Goal: Task Accomplishment & Management: Use online tool/utility

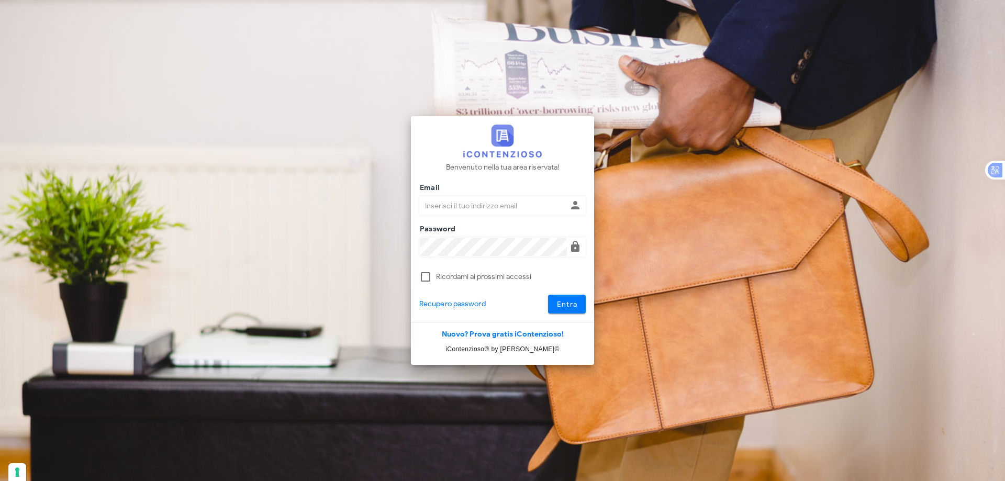
type input "[EMAIL_ADDRESS][DOMAIN_NAME]"
drag, startPoint x: 587, startPoint y: 296, endPoint x: 576, endPoint y: 304, distance: 13.5
click at [587, 296] on div "Entra" at bounding box center [555, 304] width 75 height 19
click at [571, 306] on span "Entra" at bounding box center [566, 304] width 21 height 9
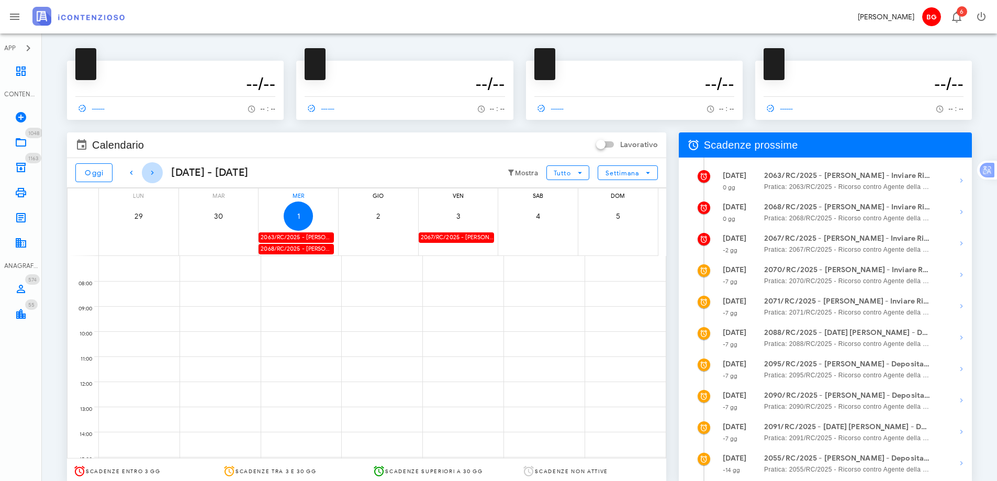
click at [156, 176] on icon "button" at bounding box center [152, 172] width 13 height 13
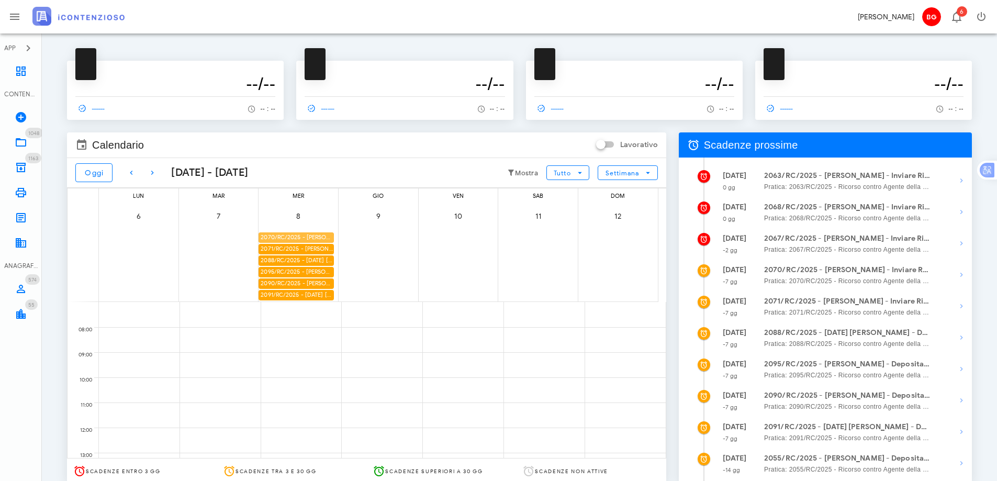
click at [300, 235] on div "2070/RC/2025 - [PERSON_NAME] - Inviare Ricorso" at bounding box center [295, 237] width 75 height 10
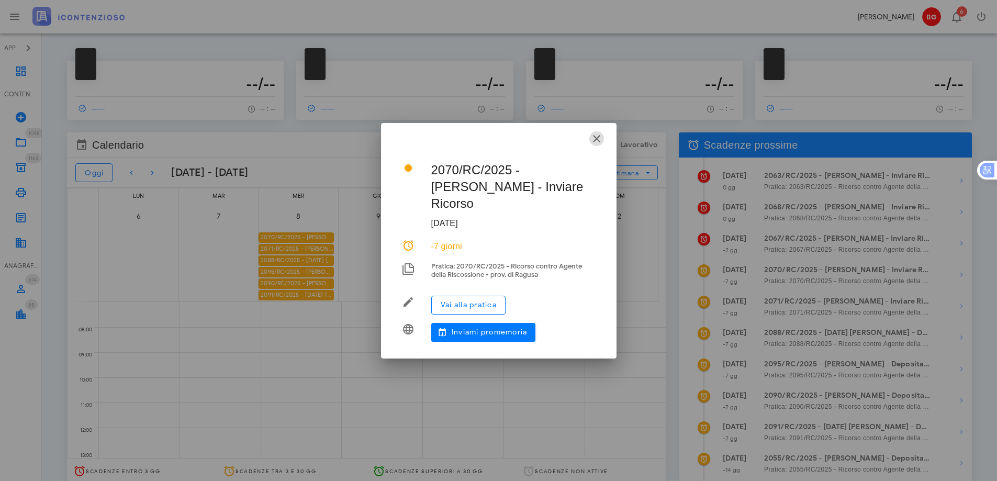
click at [600, 140] on icon "button" at bounding box center [596, 138] width 13 height 13
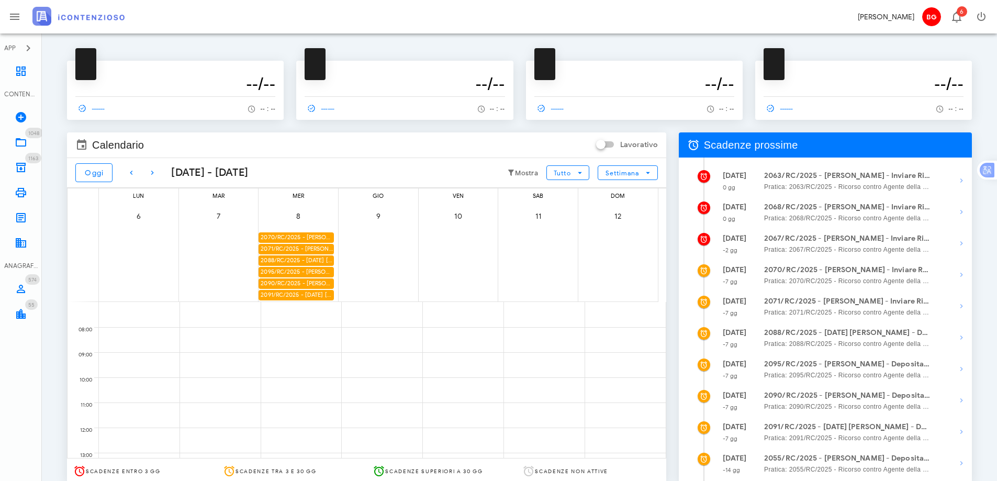
click at [284, 251] on div "2071/RC/2025 - [PERSON_NAME] - Inviare Ricorso" at bounding box center [295, 249] width 75 height 10
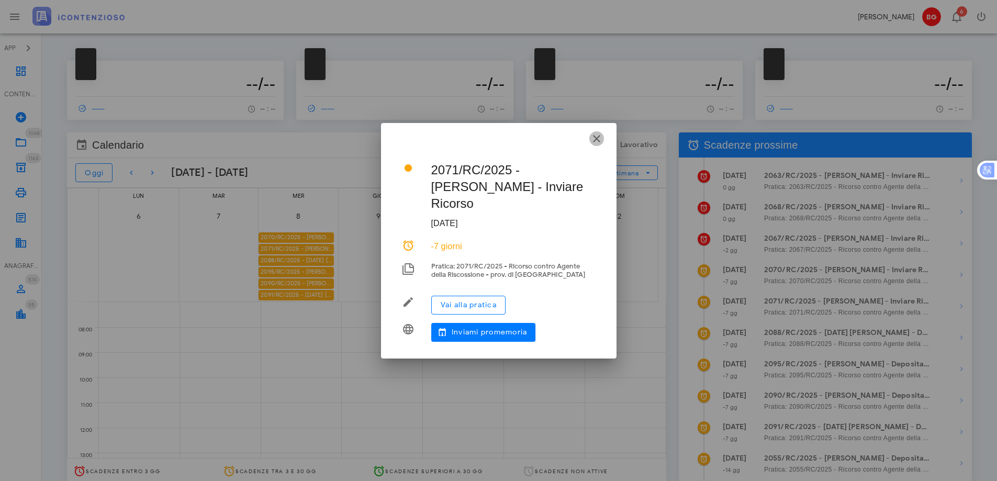
click at [600, 145] on icon "button" at bounding box center [596, 138] width 13 height 13
